Goal: Find specific page/section: Find specific page/section

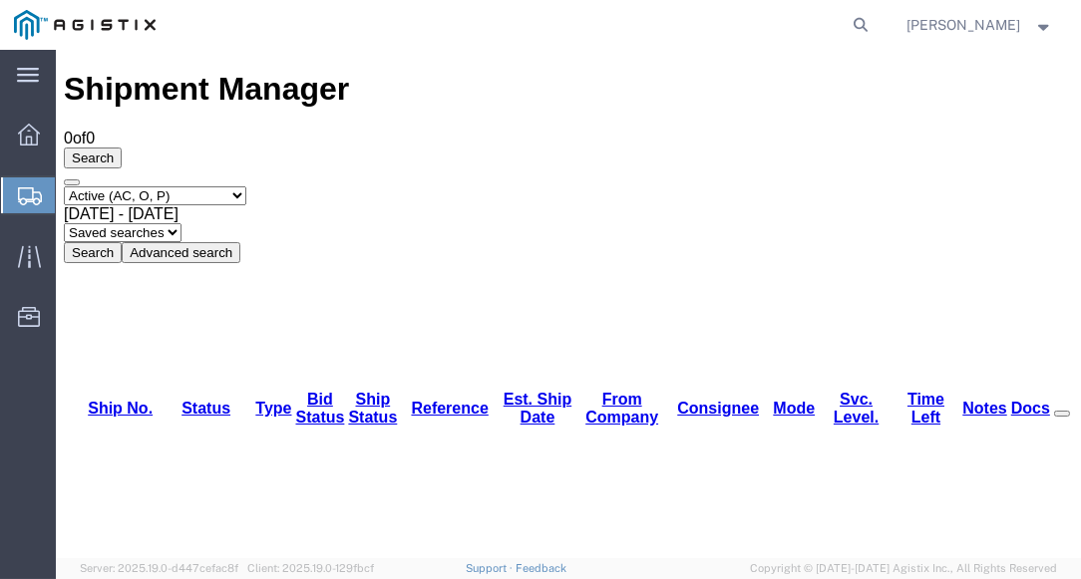
click at [71, 191] on span "Shipments" at bounding box center [63, 195] width 16 height 40
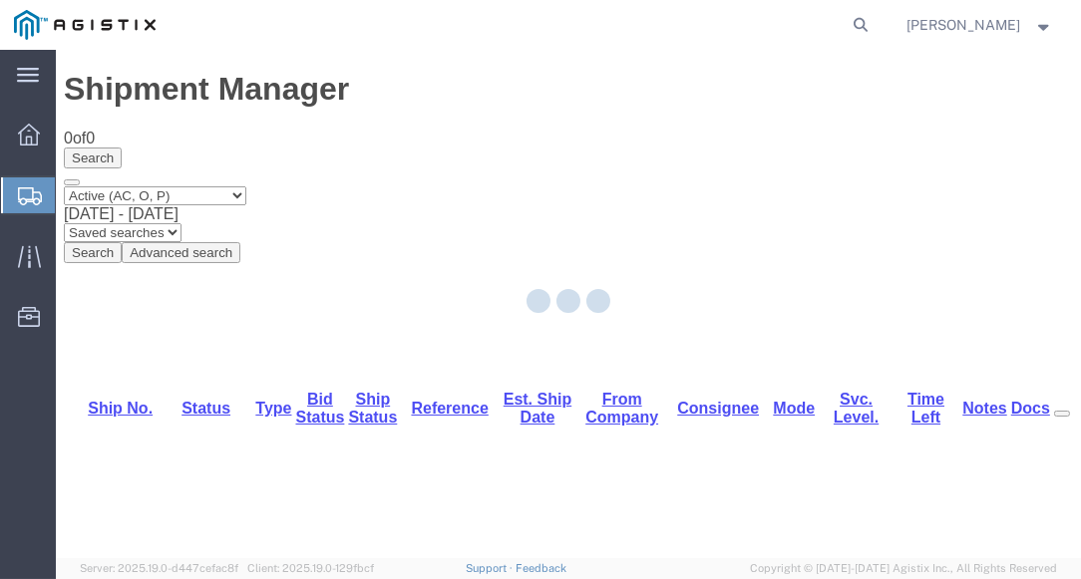
click at [364, 75] on div at bounding box center [568, 304] width 1025 height 509
click at [384, 28] on agx-global-search at bounding box center [559, 25] width 638 height 50
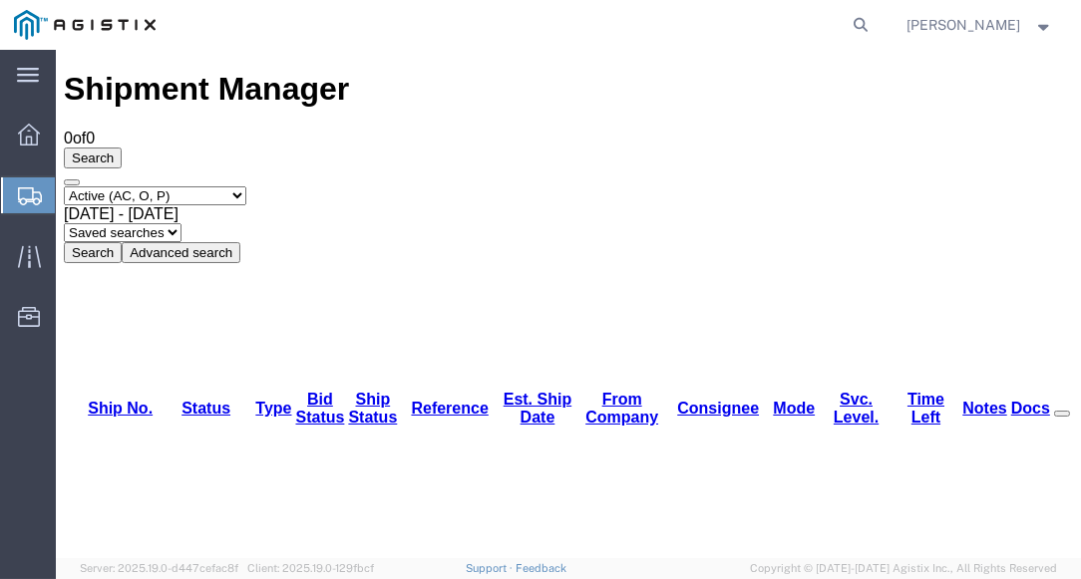
click at [352, 74] on div "Shipment Manager 0 of 0 Search Select status Active (AC, O, P) All Approved Awa…" at bounding box center [568, 166] width 1009 height 191
click at [275, 74] on h1 "Shipment Manager" at bounding box center [568, 89] width 1009 height 37
drag, startPoint x: 334, startPoint y: 74, endPoint x: 345, endPoint y: 50, distance: 26.3
click at [335, 74] on div "Shipment Manager 0 of 0 Search Select status Active (AC, O, P) All Approved Awa…" at bounding box center [568, 166] width 1009 height 191
click at [376, 3] on agx-global-search at bounding box center [559, 25] width 638 height 50
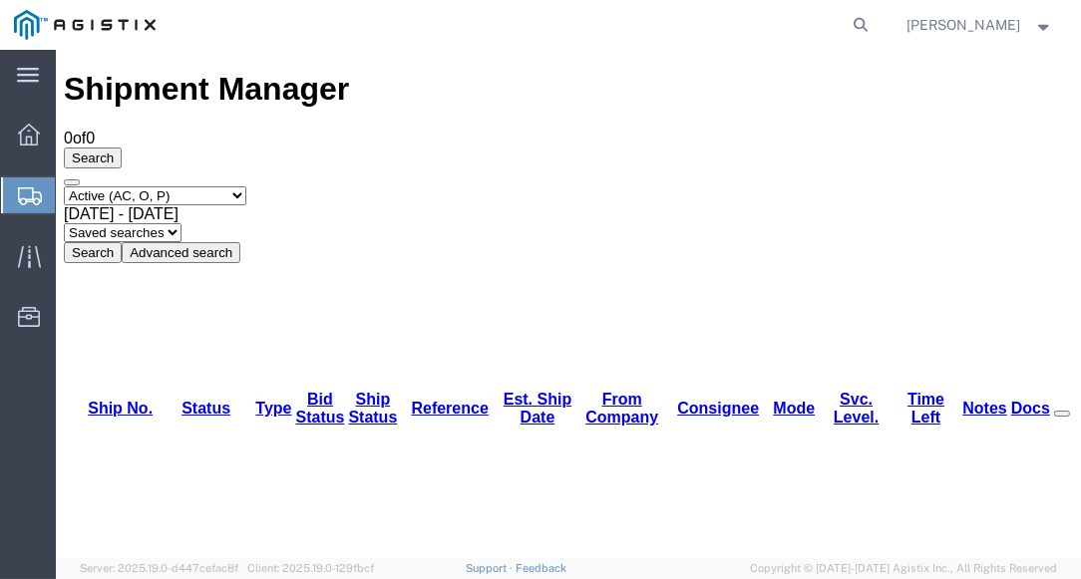
click at [337, 73] on div "Shipment Manager 0 of 0 Search Select status Active (AC, O, P) All Approved Awa…" at bounding box center [568, 166] width 1009 height 191
click at [367, 25] on agx-global-search at bounding box center [559, 25] width 638 height 50
